Goal: Information Seeking & Learning: Find specific fact

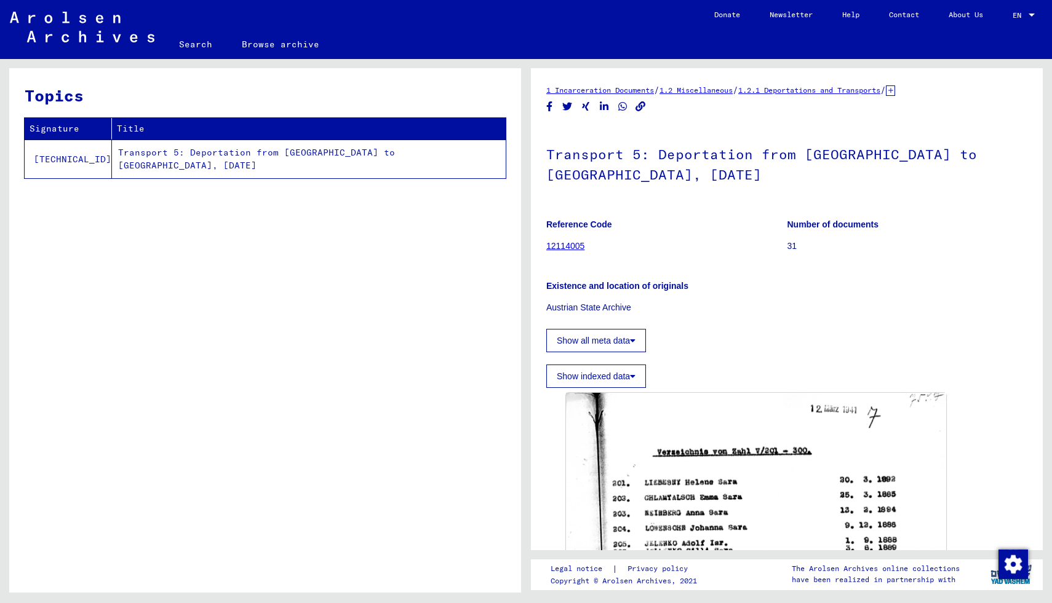
drag, startPoint x: 731, startPoint y: 188, endPoint x: 908, endPoint y: 1, distance: 257.1
click at [66, 25] on img at bounding box center [82, 27] width 145 height 31
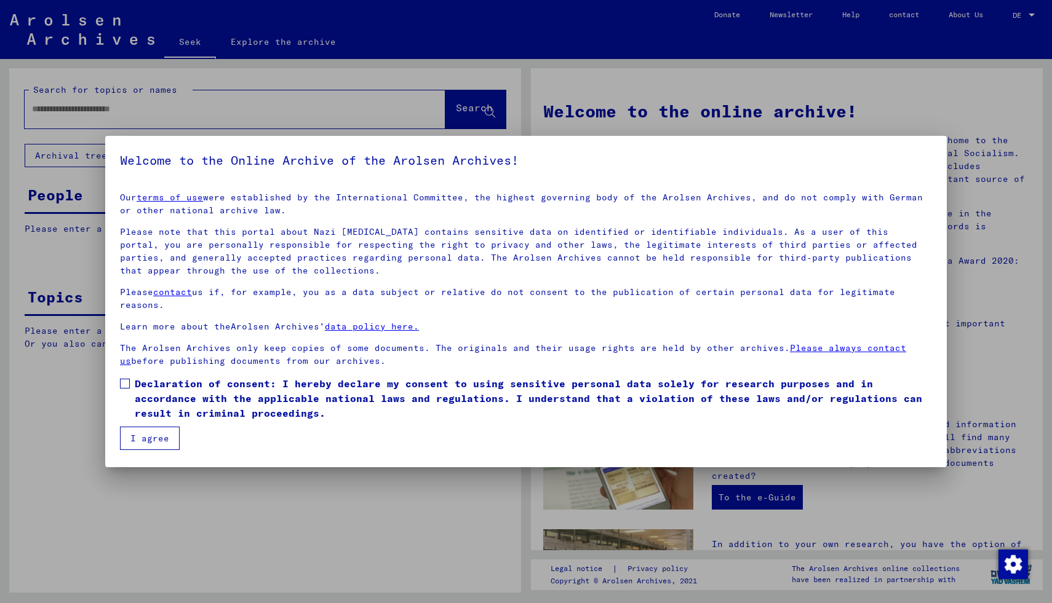
click at [127, 378] on label "Declaration of consent: I hereby declare my consent to using sensitive personal…" at bounding box center [526, 398] width 812 height 44
click at [135, 433] on font "I agree" at bounding box center [149, 438] width 39 height 11
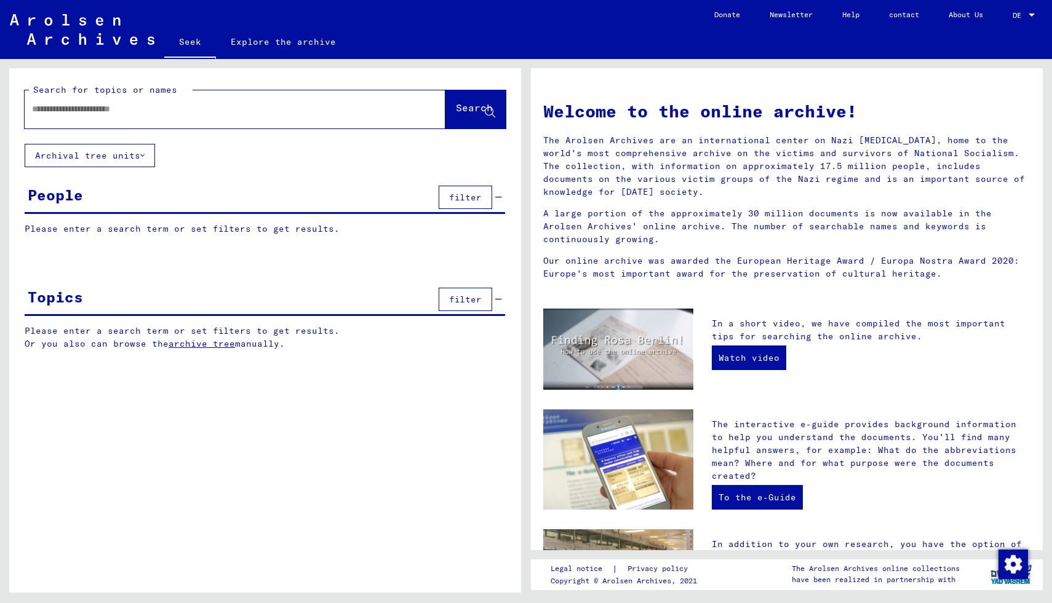
click at [461, 299] on font "filter" at bounding box center [465, 299] width 33 height 11
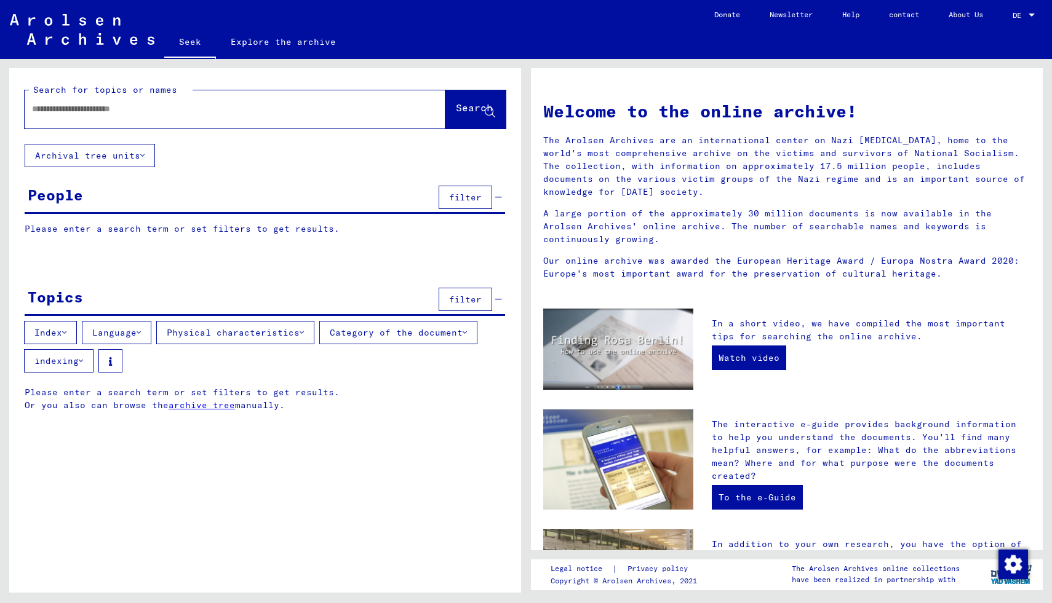
click at [362, 337] on font "Category of the document" at bounding box center [396, 332] width 133 height 11
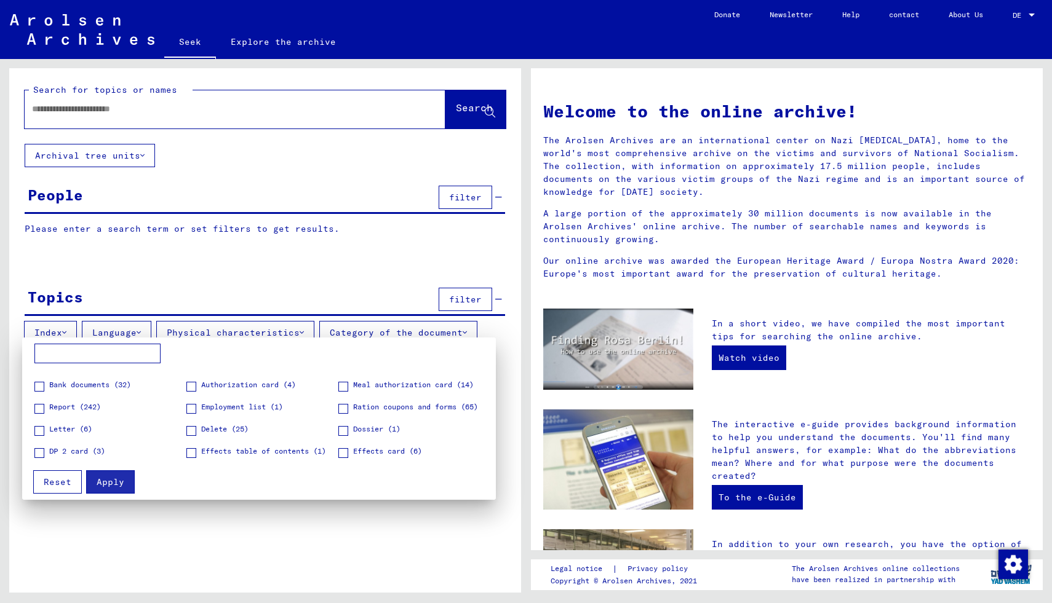
scroll to position [82, 0]
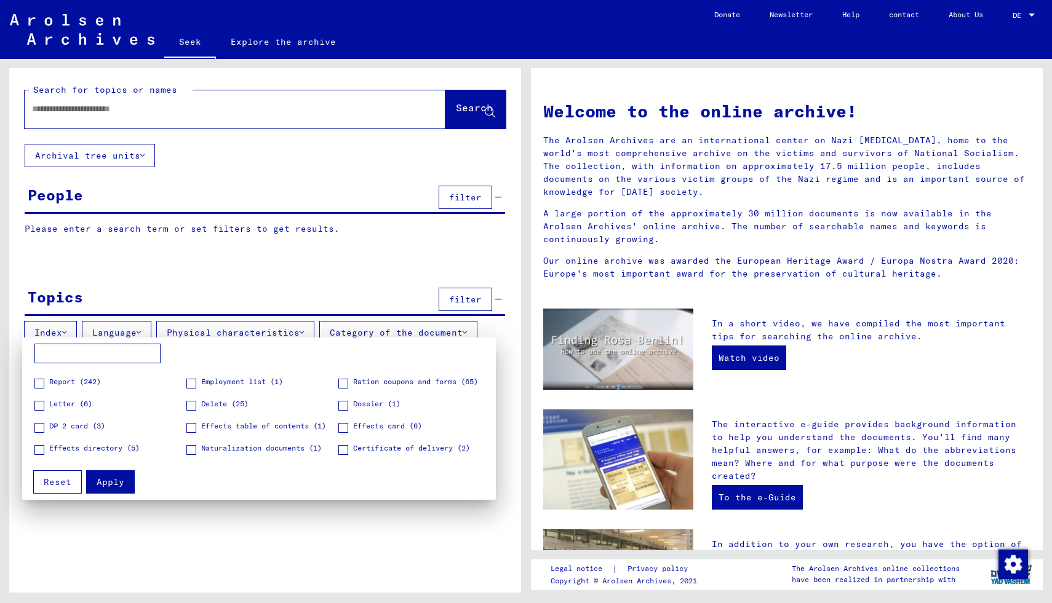
click at [224, 589] on div at bounding box center [526, 301] width 1052 height 603
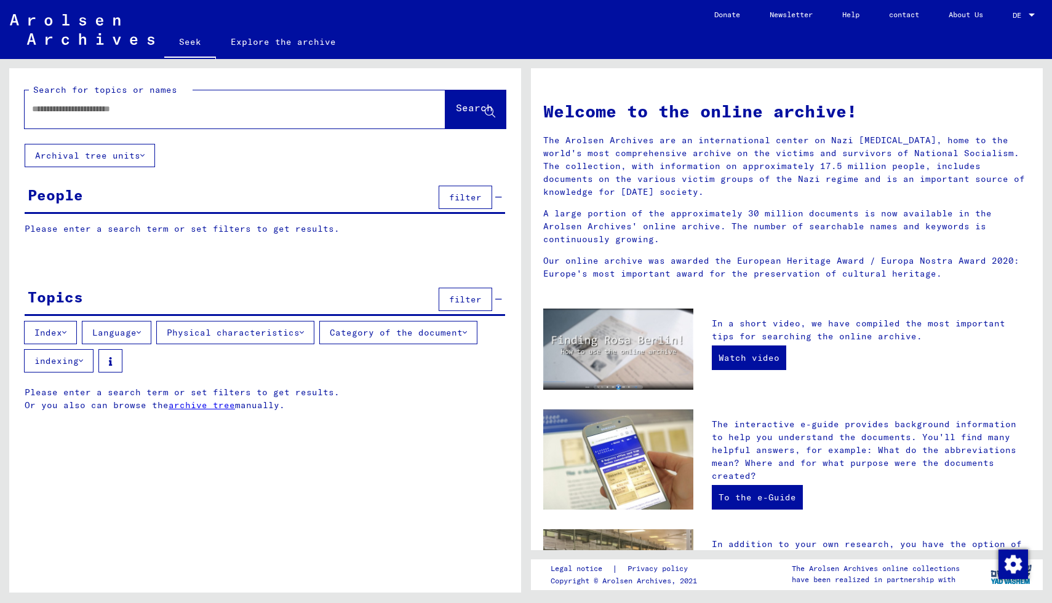
click at [269, 342] on button "Physical characteristics" at bounding box center [235, 332] width 158 height 23
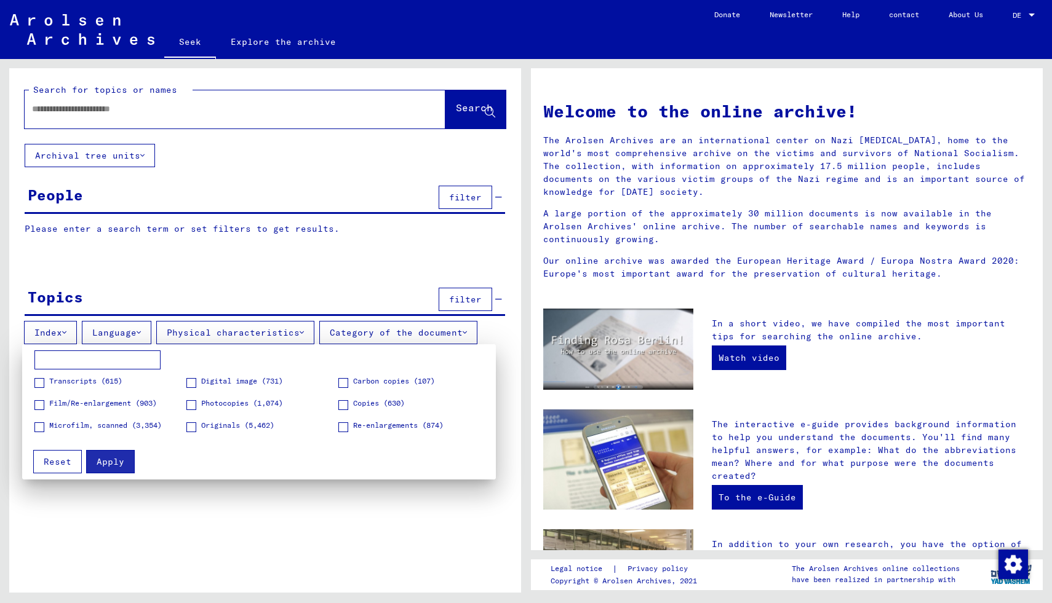
click at [269, 331] on div at bounding box center [526, 301] width 1052 height 603
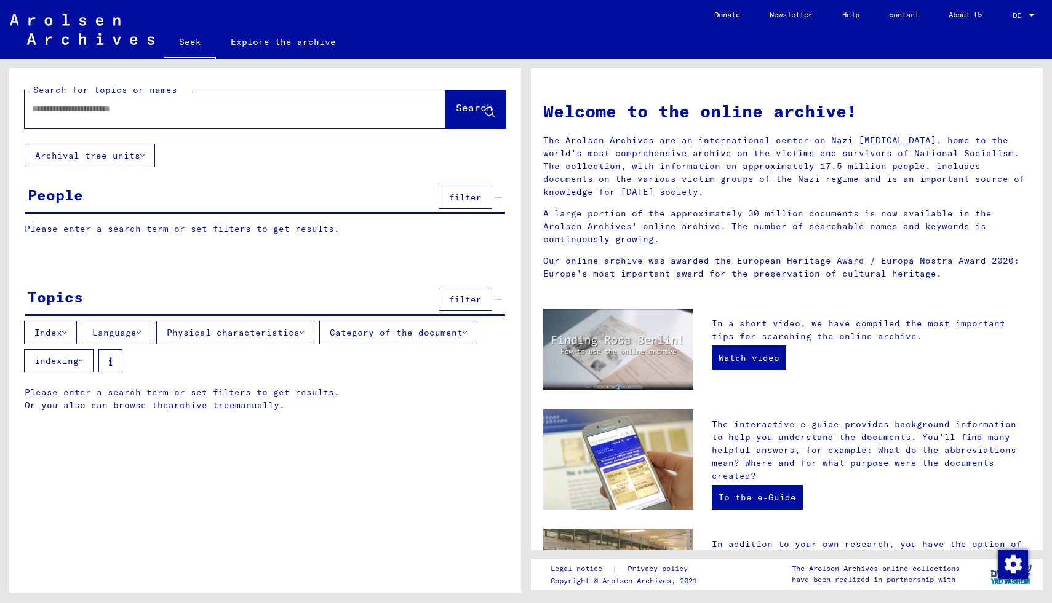
click at [111, 335] on font "Language" at bounding box center [114, 332] width 44 height 11
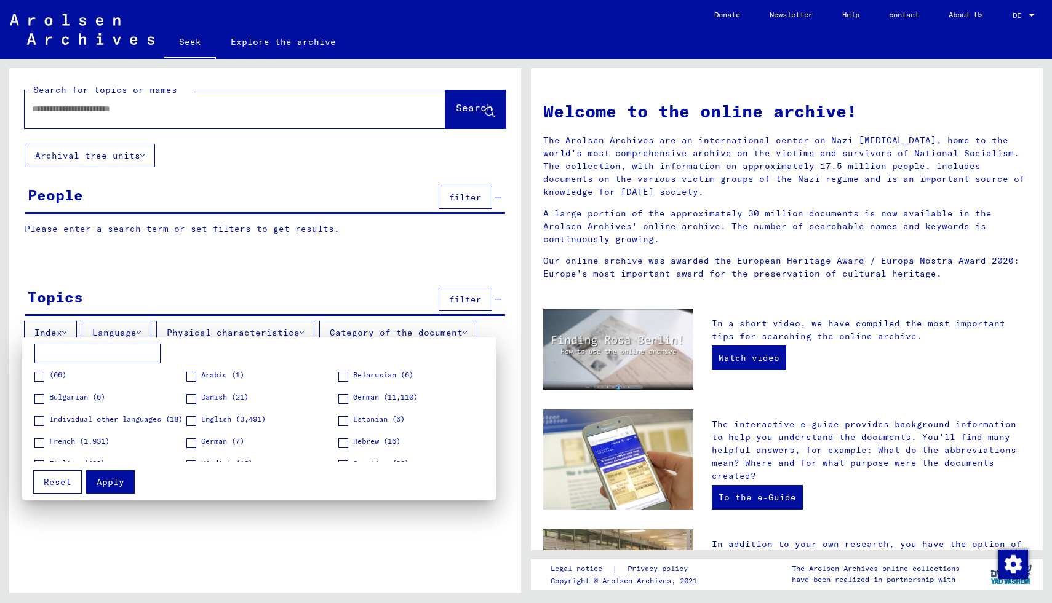
click at [111, 335] on div at bounding box center [526, 301] width 1052 height 603
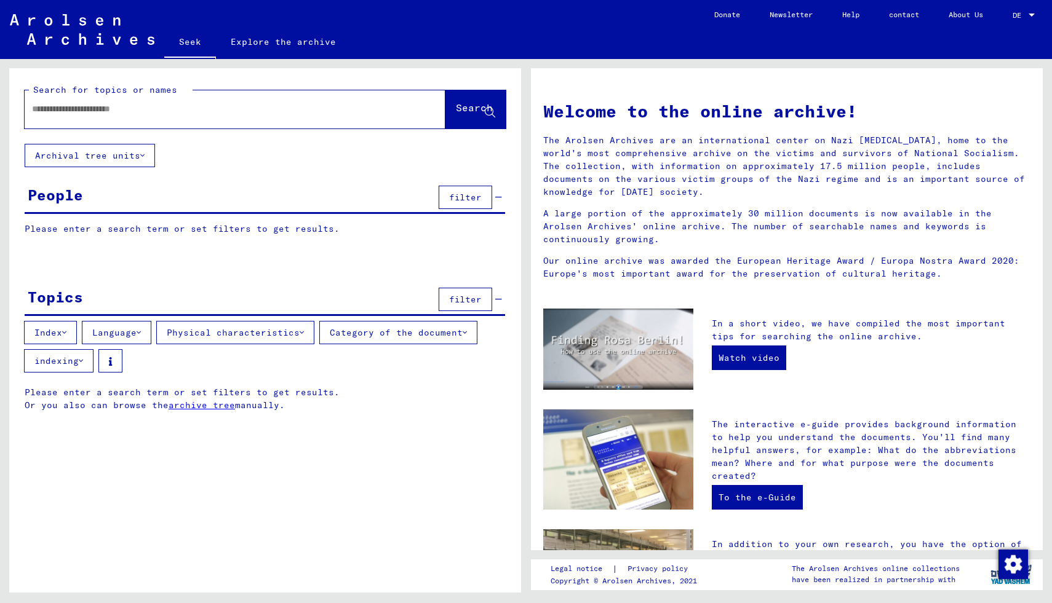
click at [42, 329] on font "Index" at bounding box center [48, 332] width 28 height 11
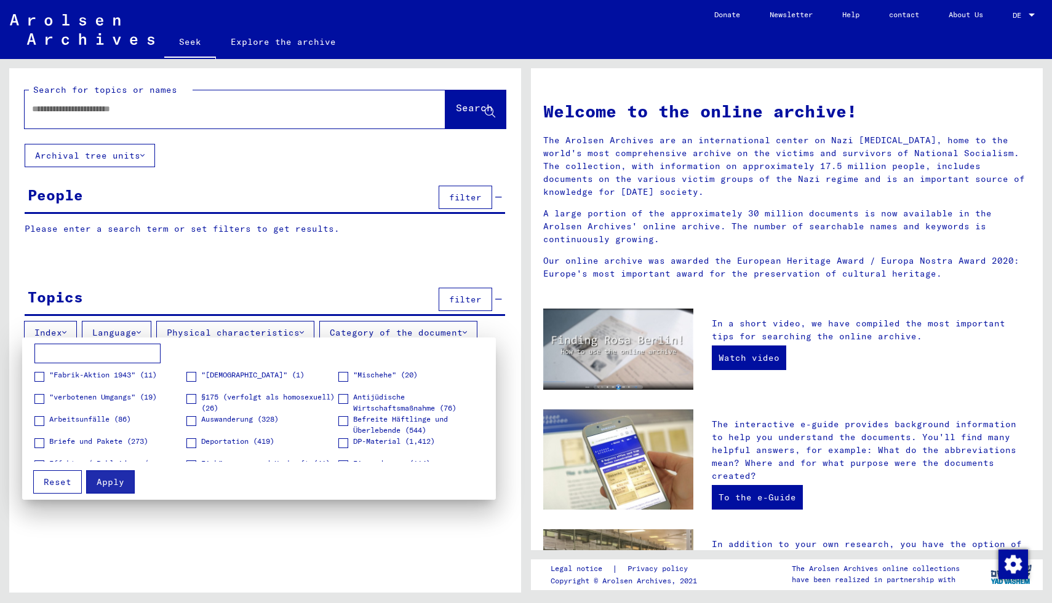
click at [42, 329] on div at bounding box center [526, 301] width 1052 height 603
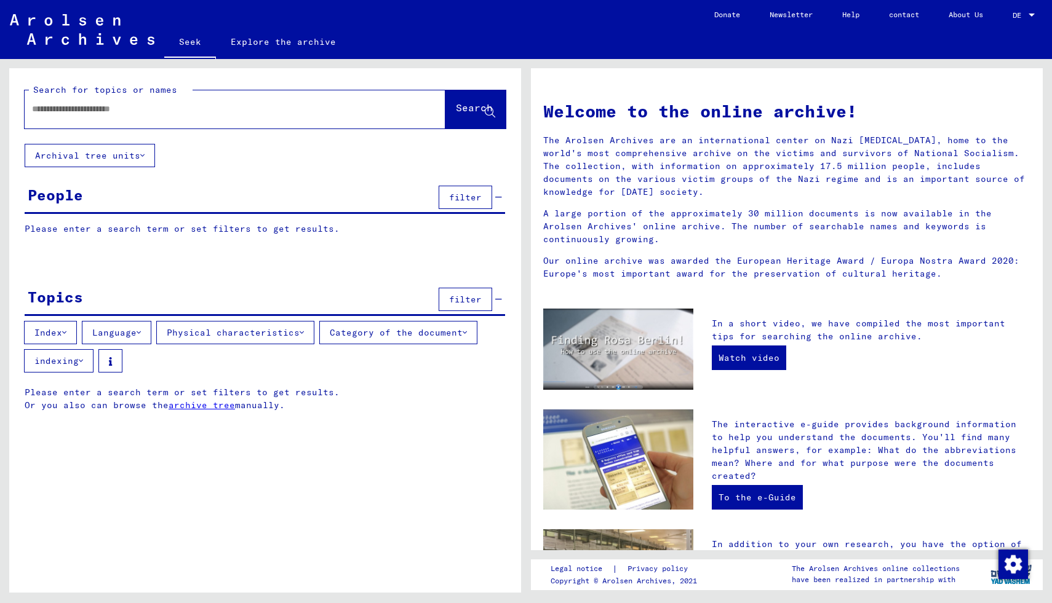
click at [127, 113] on input "text" at bounding box center [220, 109] width 376 height 13
type input "**********"
click at [477, 108] on font "Search" at bounding box center [474, 107] width 37 height 12
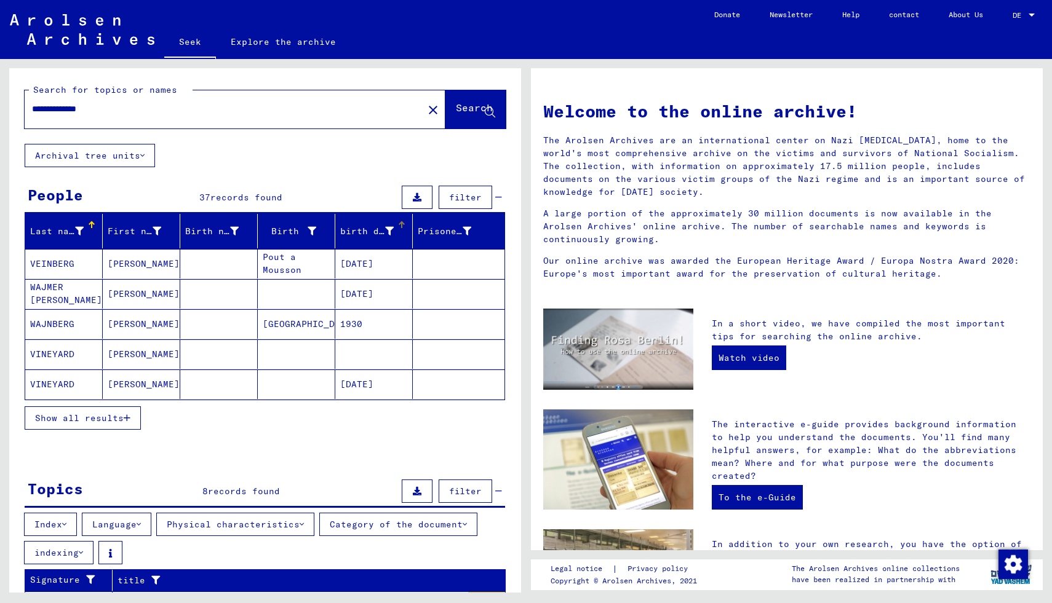
click at [394, 233] on div "birth date" at bounding box center [368, 231] width 57 height 13
click at [475, 206] on button "filter" at bounding box center [465, 197] width 54 height 23
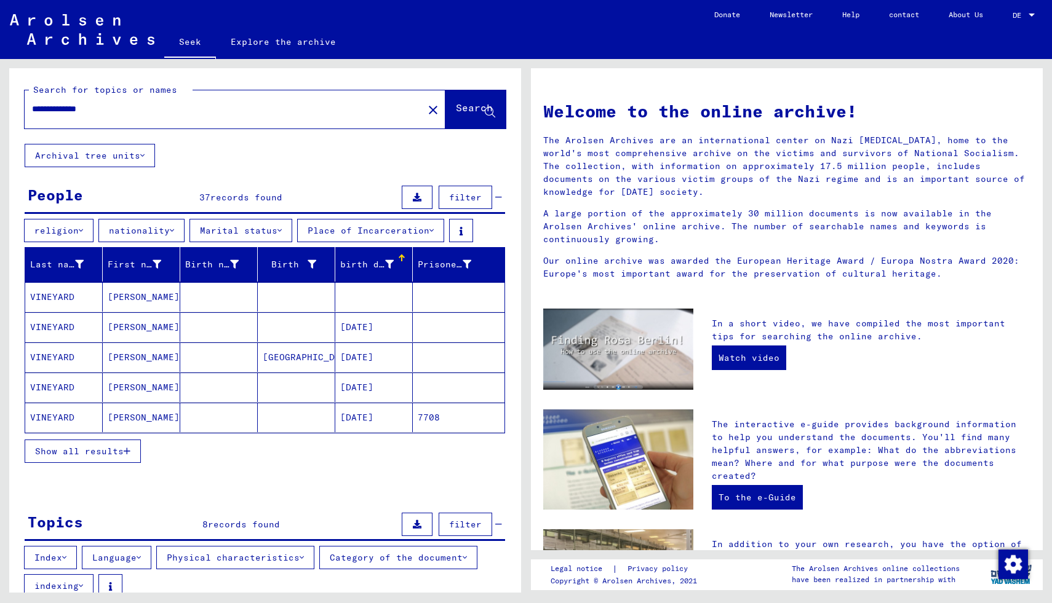
click at [379, 265] on font "birth date" at bounding box center [367, 264] width 55 height 11
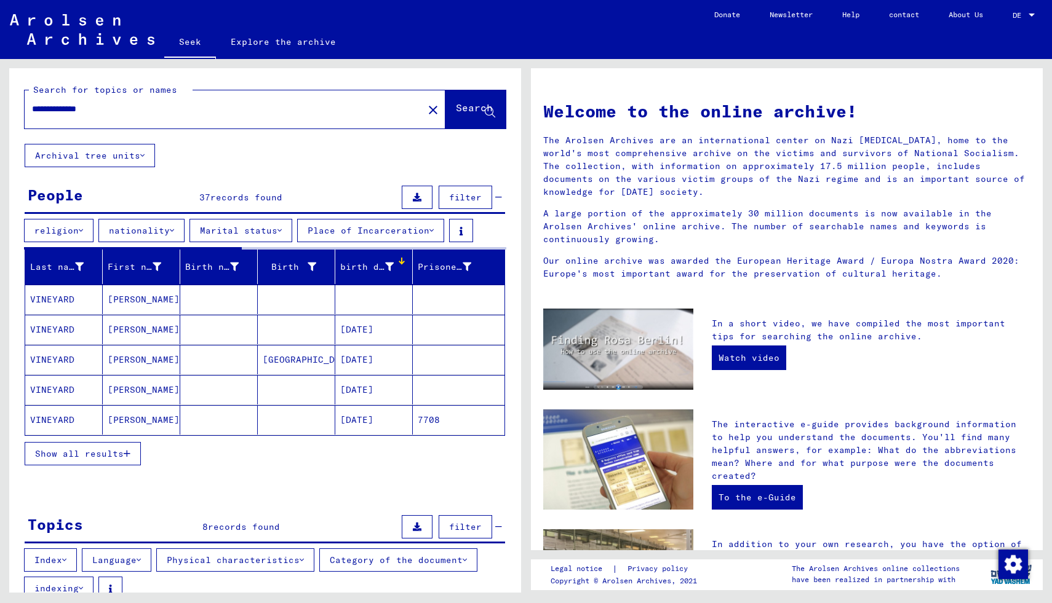
click at [389, 265] on font "birth date" at bounding box center [367, 266] width 55 height 11
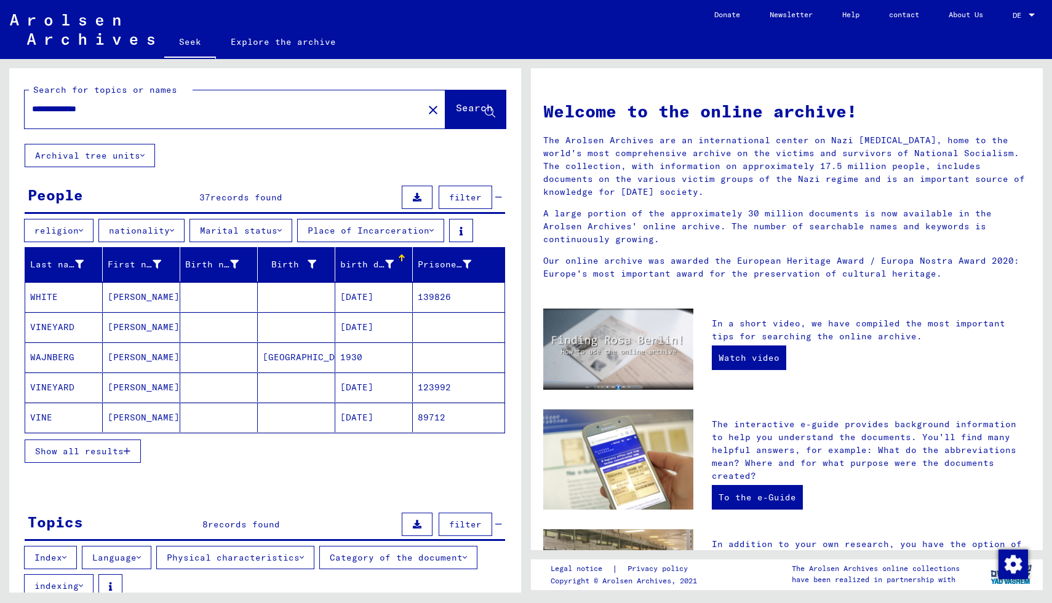
click at [389, 263] on font "birth date" at bounding box center [367, 264] width 55 height 11
click at [477, 189] on button "filter" at bounding box center [465, 197] width 54 height 23
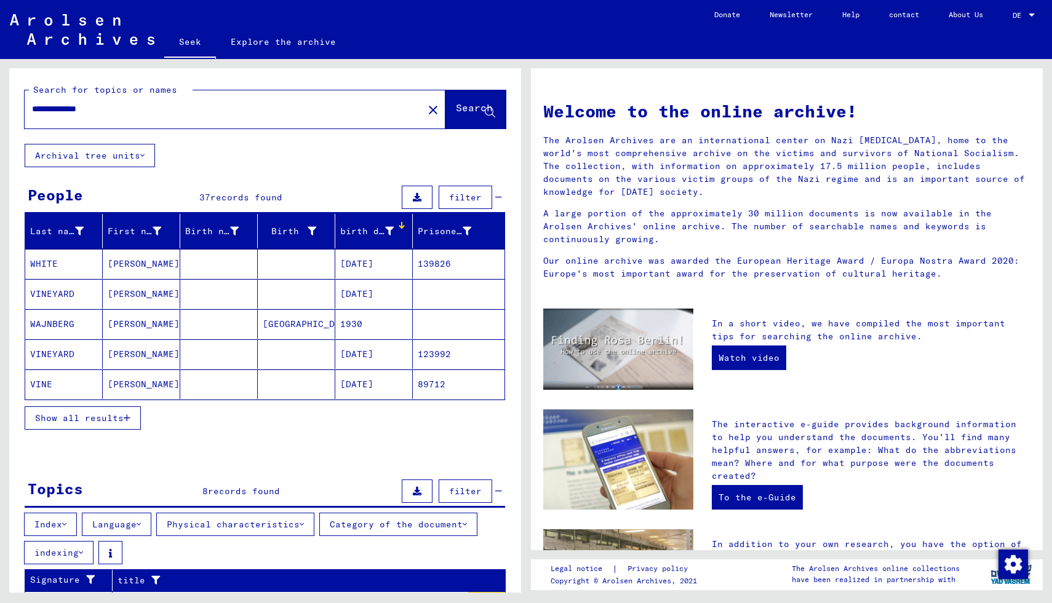
click at [126, 415] on icon "button" at bounding box center [127, 418] width 7 height 9
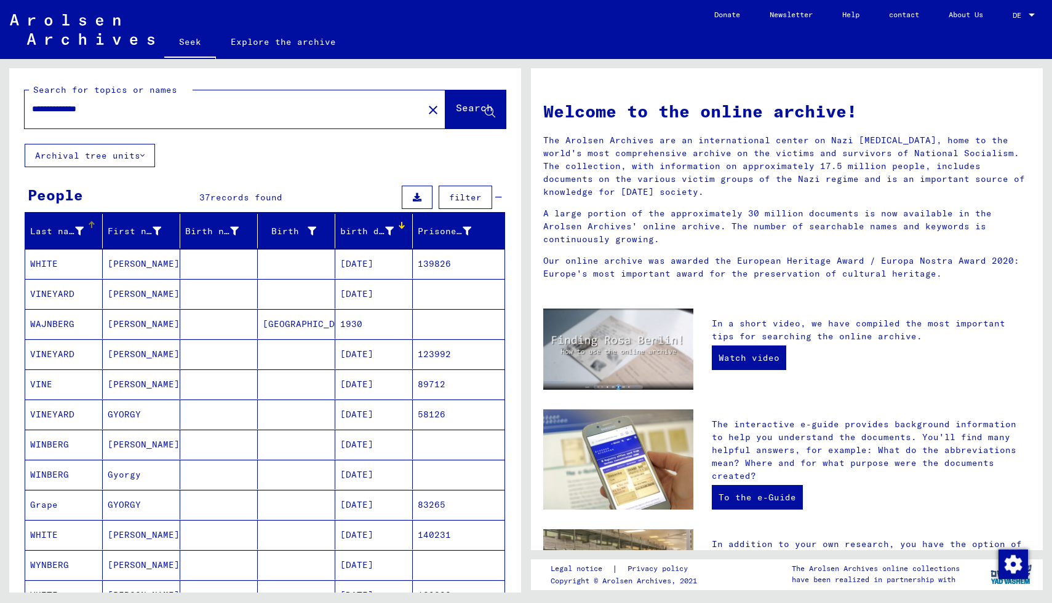
click at [89, 226] on div at bounding box center [91, 224] width 7 height 7
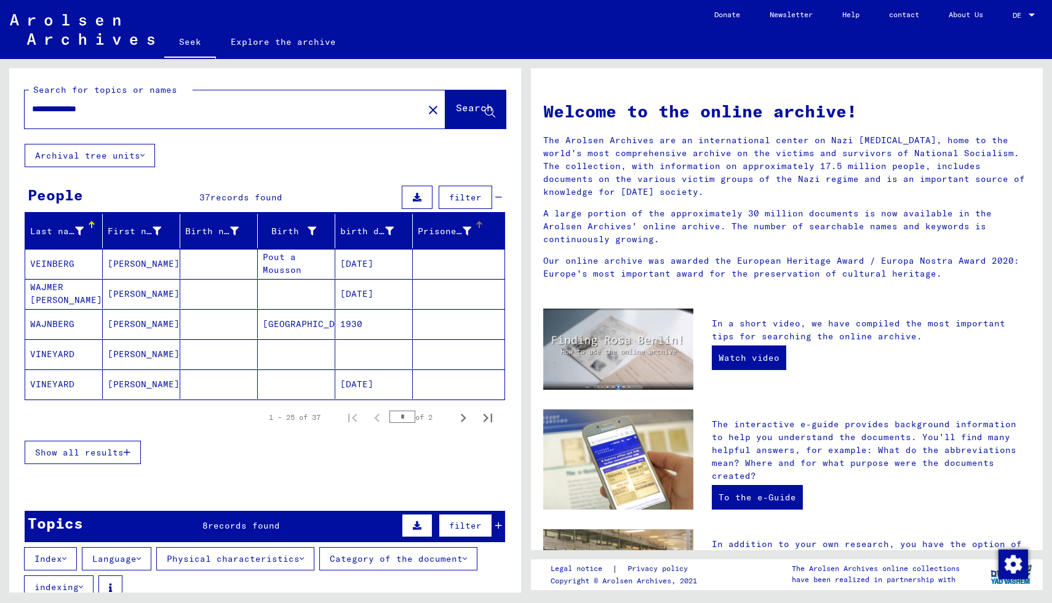
click at [440, 235] on font "Prisoner #" at bounding box center [445, 231] width 55 height 11
click at [84, 458] on button "Show all results" at bounding box center [83, 452] width 116 height 23
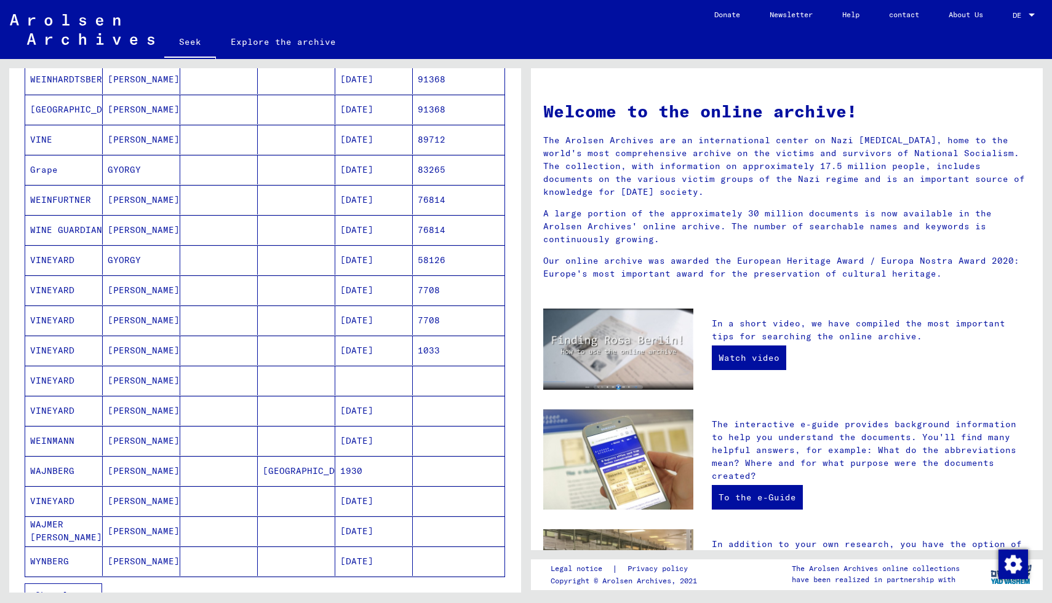
scroll to position [430, 0]
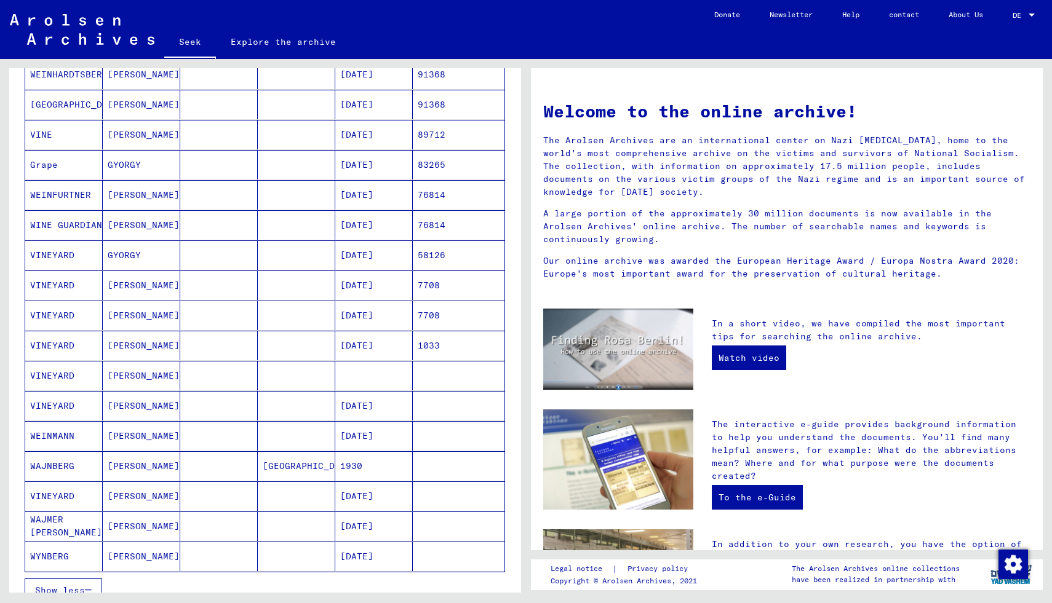
click at [117, 375] on font "GEORGE" at bounding box center [144, 375] width 72 height 11
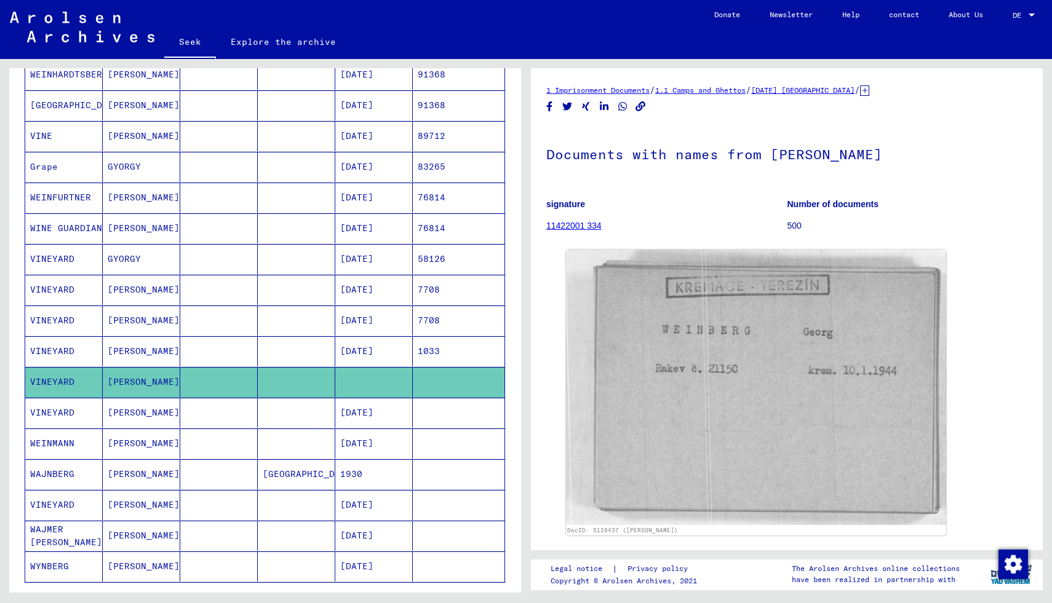
click at [145, 354] on mat-cell "GEORGE" at bounding box center [141, 351] width 77 height 30
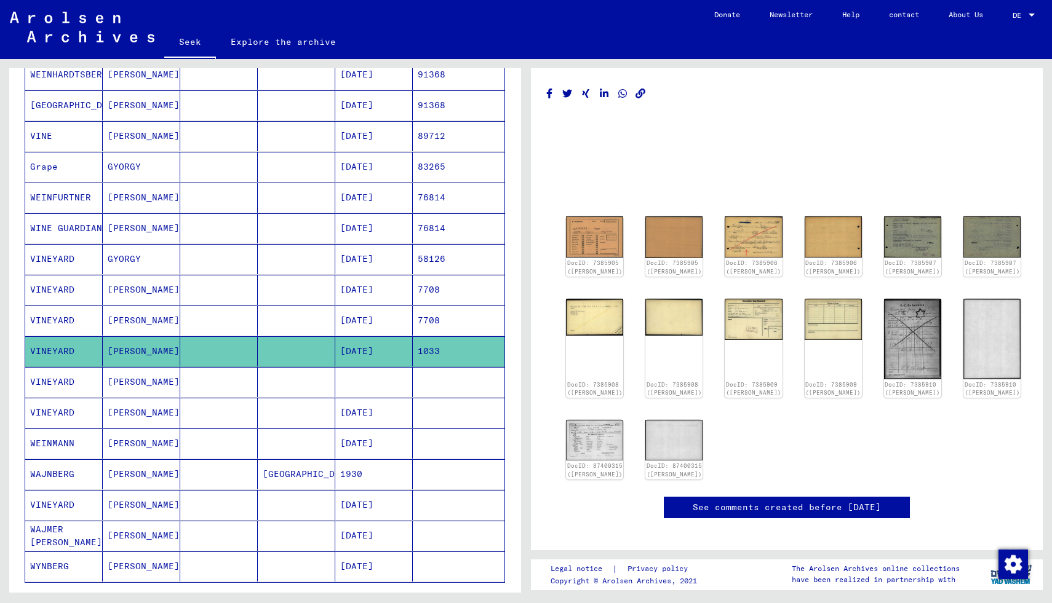
click at [101, 307] on mat-cell "VINEYARD" at bounding box center [63, 321] width 77 height 30
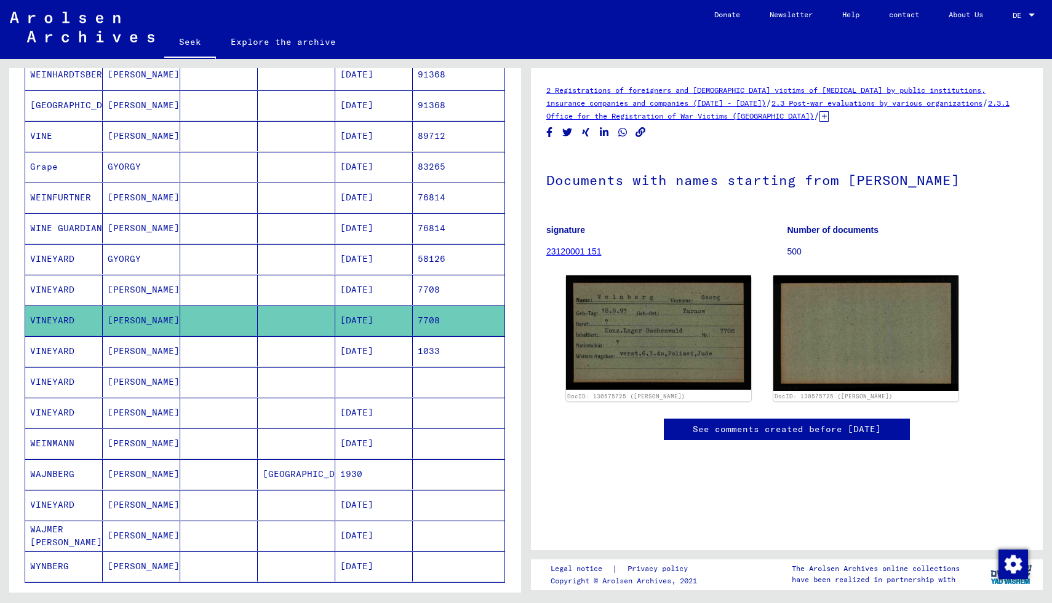
click at [102, 294] on mat-cell "VINEYARD" at bounding box center [63, 290] width 77 height 30
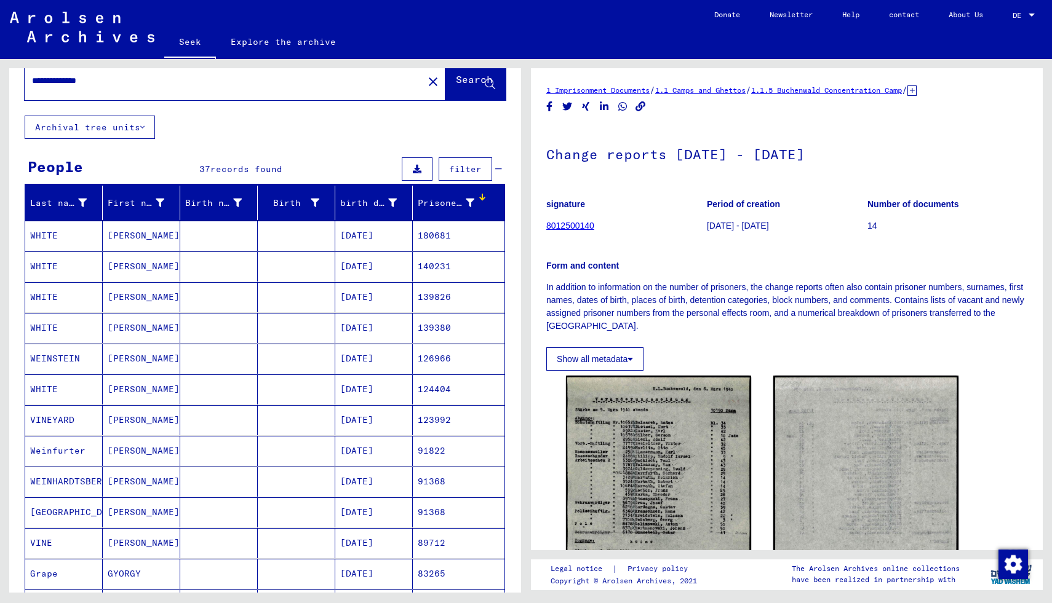
scroll to position [27, 0]
